Goal: Task Accomplishment & Management: Manage account settings

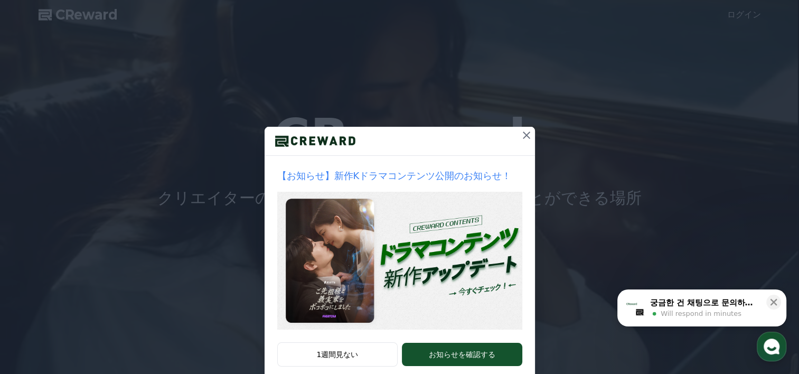
click at [523, 133] on icon at bounding box center [526, 135] width 7 height 7
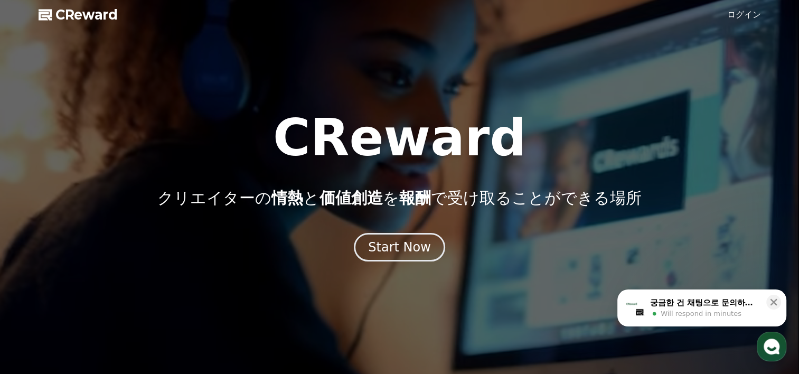
click at [752, 14] on link "ログイン" at bounding box center [744, 14] width 34 height 13
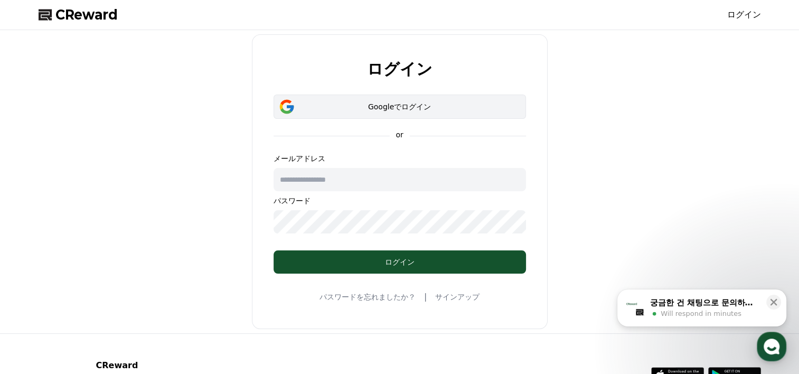
click at [405, 104] on div "Googleでログイン" at bounding box center [400, 106] width 222 height 11
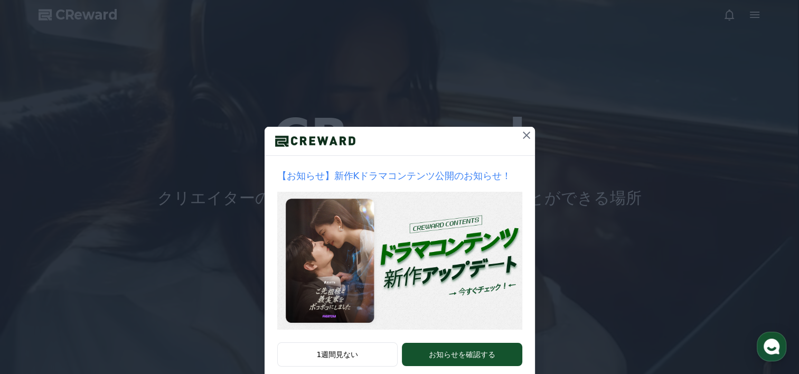
click at [522, 134] on icon at bounding box center [526, 135] width 13 height 13
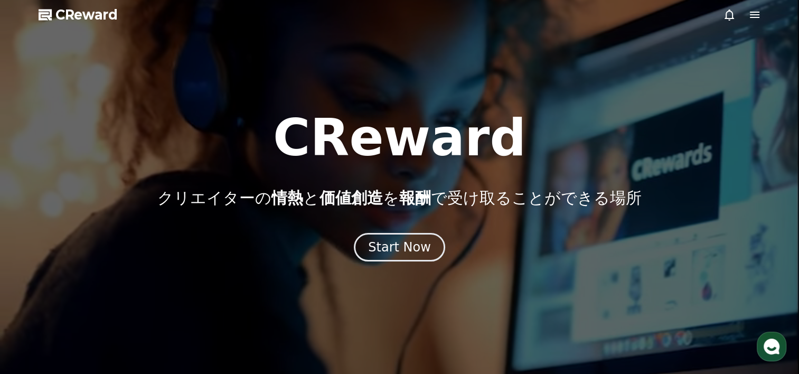
click at [755, 13] on icon at bounding box center [755, 14] width 13 height 13
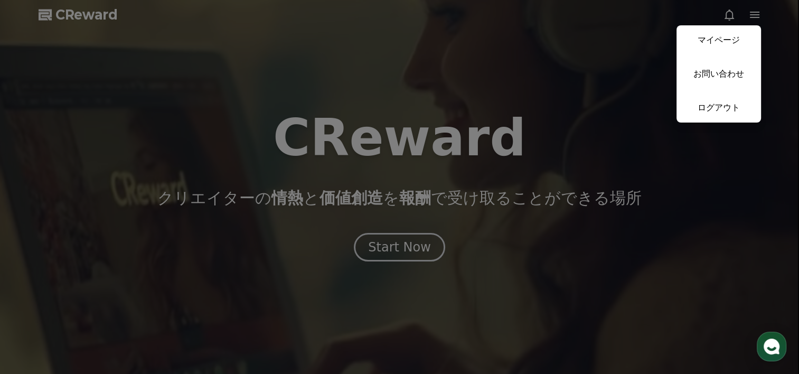
click at [471, 89] on button "close" at bounding box center [399, 187] width 799 height 374
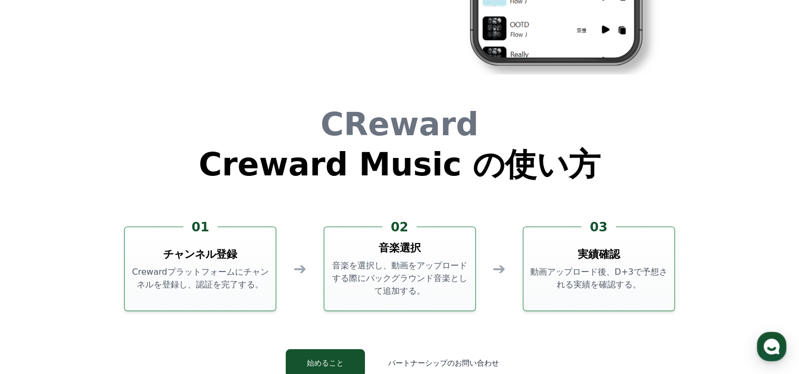
scroll to position [2862, 0]
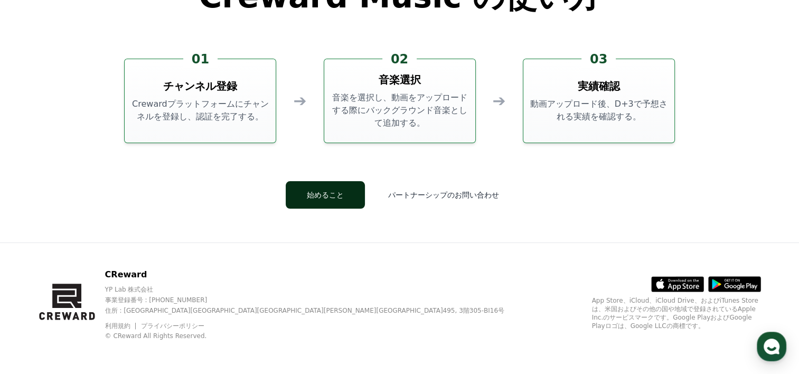
click at [338, 194] on button "始めること" at bounding box center [325, 194] width 79 height 27
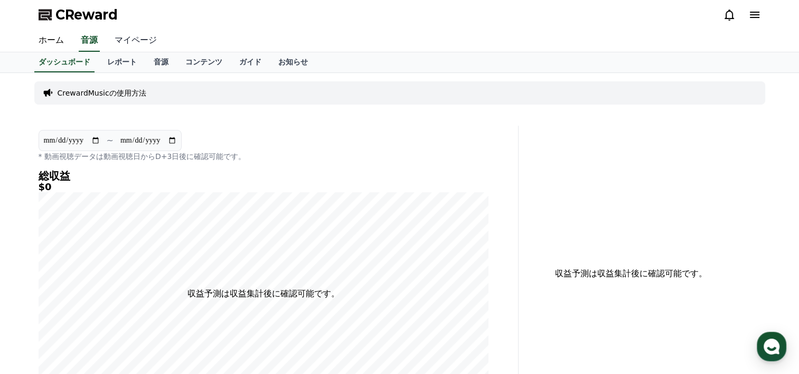
click at [127, 38] on link "マイページ" at bounding box center [135, 41] width 59 height 22
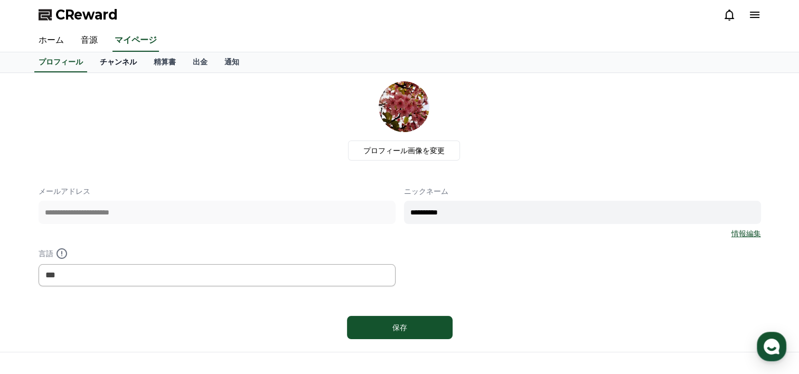
click at [98, 61] on link "チャンネル" at bounding box center [118, 62] width 54 height 20
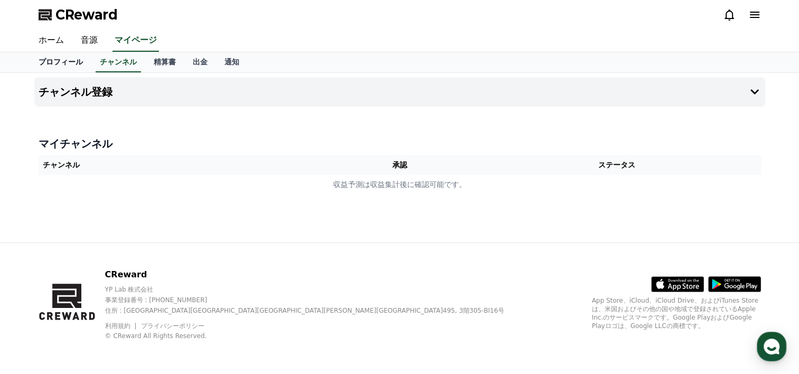
click at [53, 61] on link "プロフィール" at bounding box center [60, 62] width 61 height 20
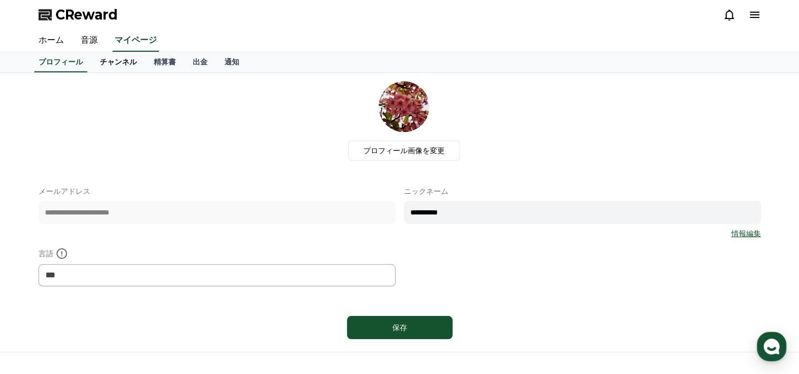
click at [101, 63] on link "チャンネル" at bounding box center [118, 62] width 54 height 20
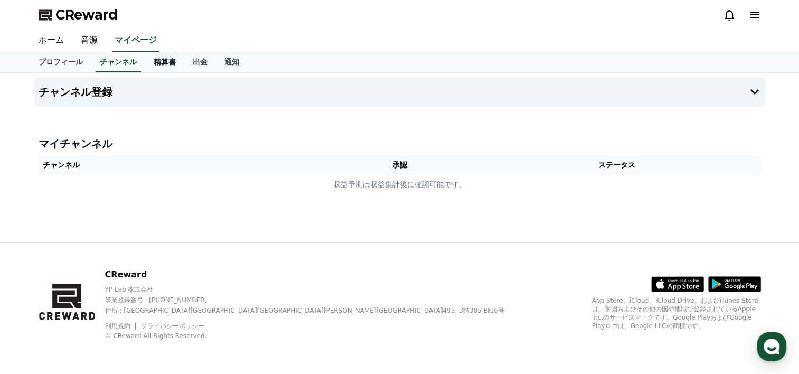
click at [146, 61] on link "精算書" at bounding box center [164, 62] width 39 height 20
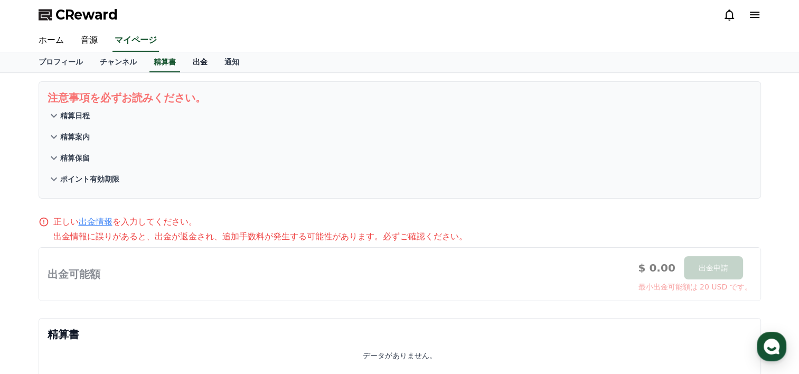
click at [184, 60] on link "出金" at bounding box center [200, 62] width 32 height 20
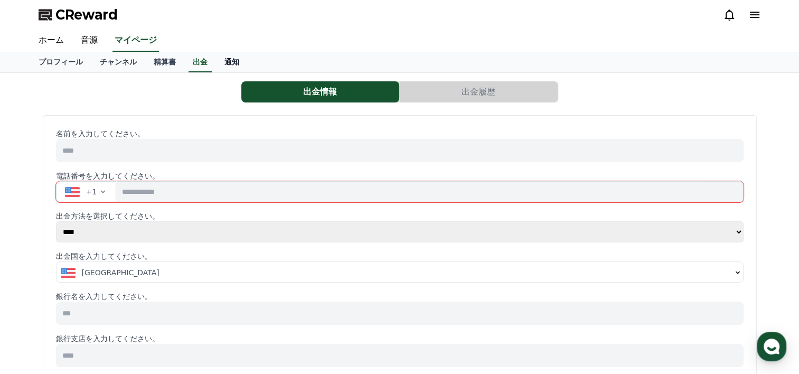
click at [216, 59] on link "通知" at bounding box center [232, 62] width 32 height 20
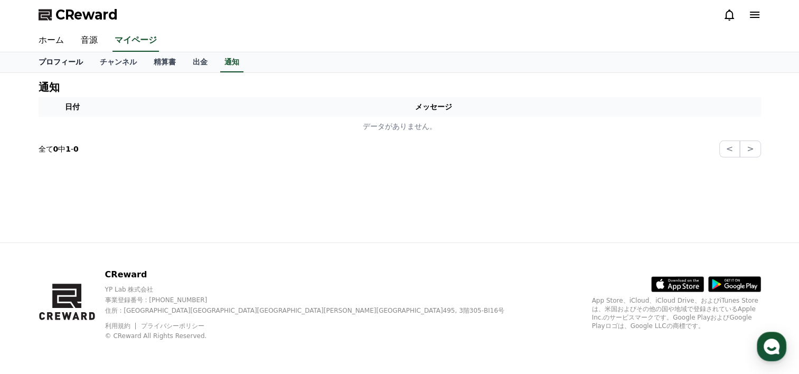
click at [54, 61] on link "プロフィール" at bounding box center [60, 62] width 61 height 20
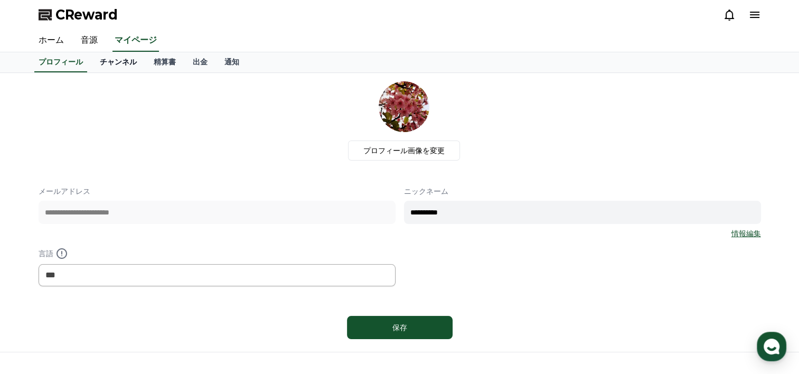
click at [106, 61] on link "チャンネル" at bounding box center [118, 62] width 54 height 20
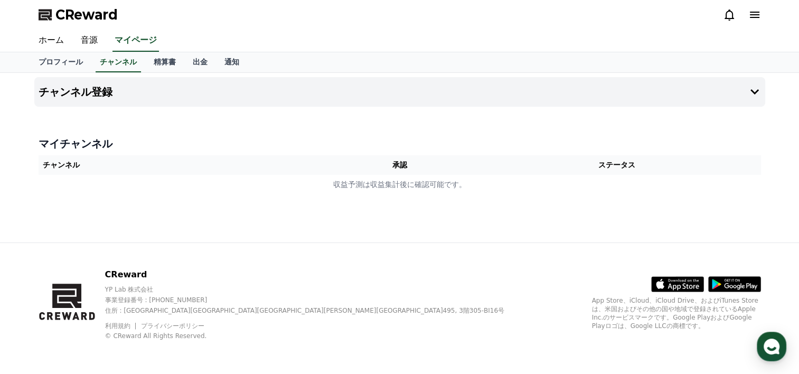
click at [752, 17] on icon at bounding box center [755, 15] width 10 height 6
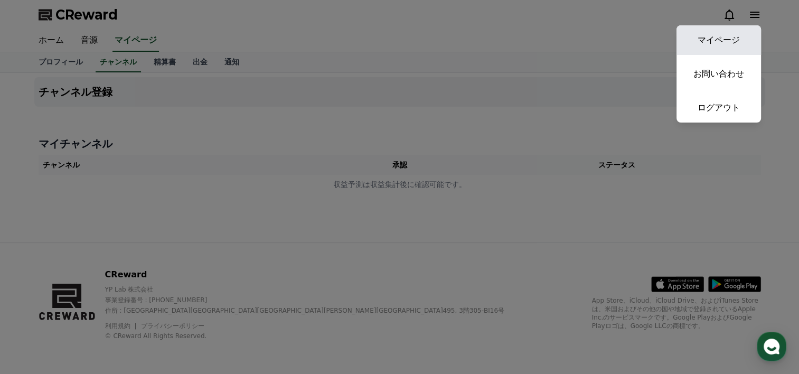
click at [721, 39] on link "マイページ" at bounding box center [719, 40] width 85 height 30
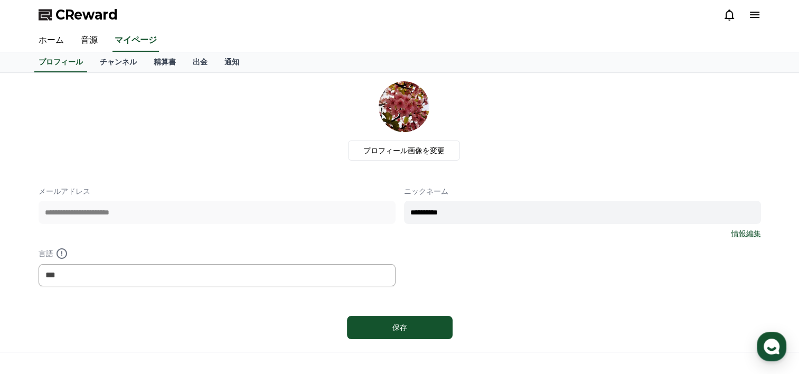
click at [750, 15] on icon at bounding box center [755, 15] width 10 height 6
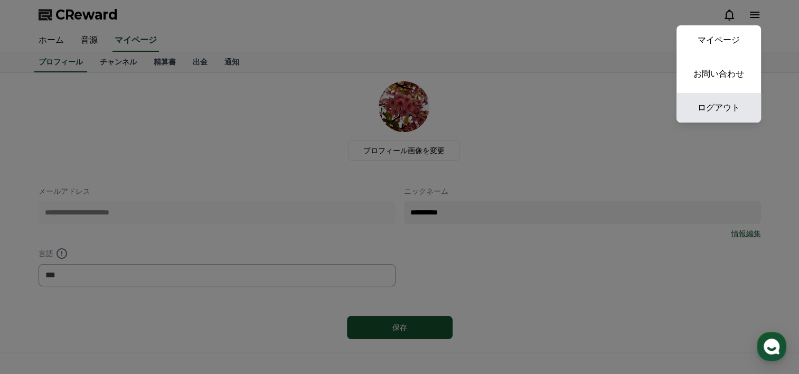
click at [729, 107] on link "ログアウト" at bounding box center [719, 108] width 85 height 30
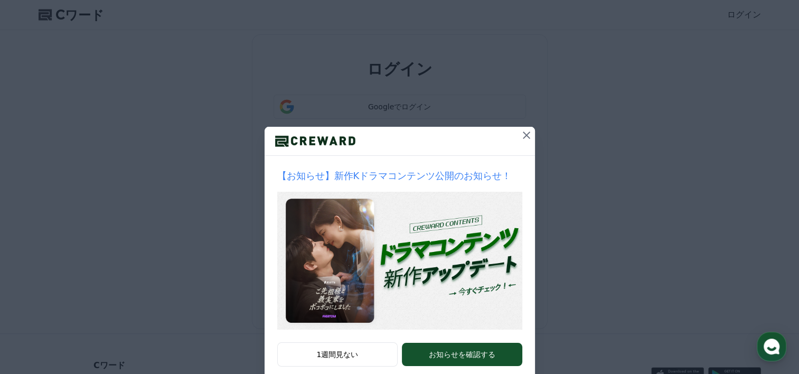
click at [522, 134] on icon at bounding box center [526, 135] width 13 height 13
